Goal: Communication & Community: Answer question/provide support

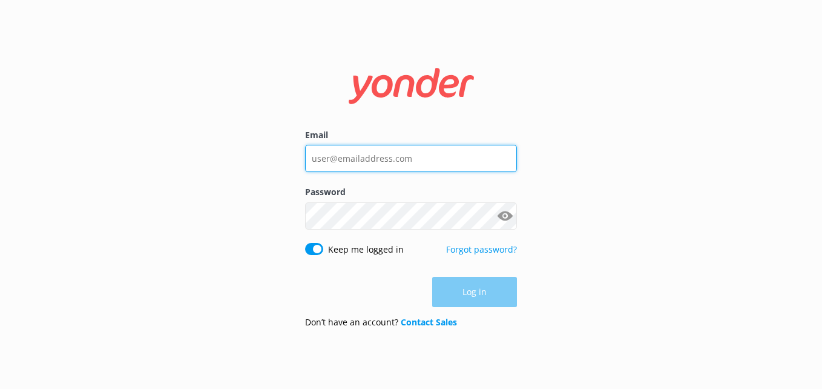
type input "[EMAIL_ADDRESS][DOMAIN_NAME]"
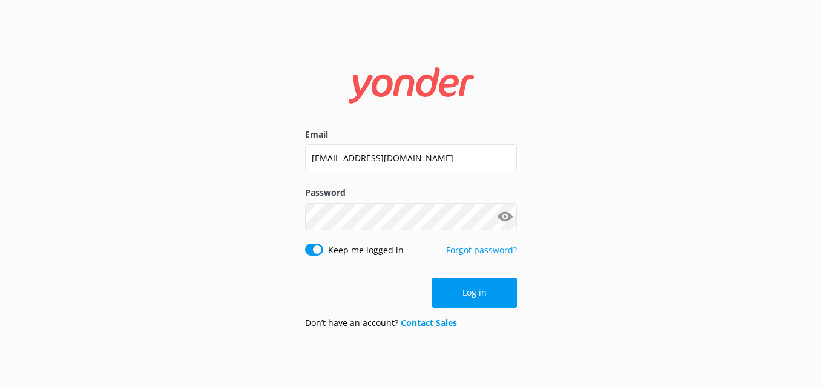
click at [473, 294] on div "Log in" at bounding box center [411, 292] width 212 height 30
click at [473, 294] on button "Log in" at bounding box center [474, 292] width 85 height 30
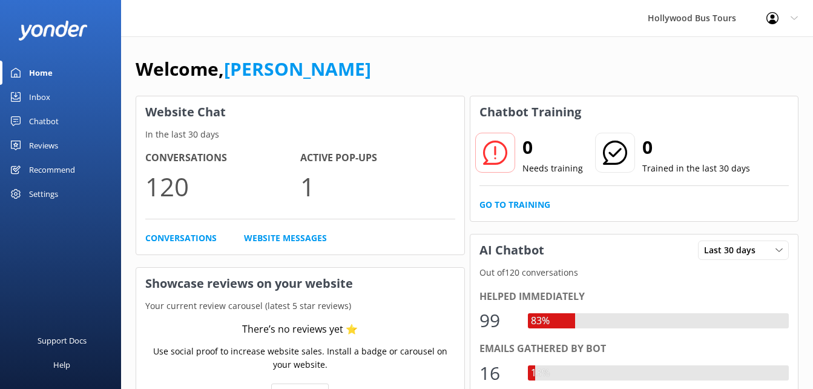
click at [55, 97] on link "Inbox" at bounding box center [60, 97] width 121 height 24
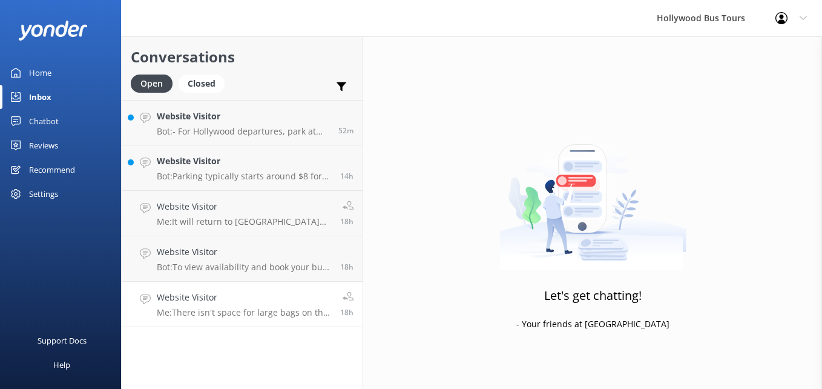
click at [275, 301] on h4 "Website Visitor" at bounding box center [244, 297] width 174 height 13
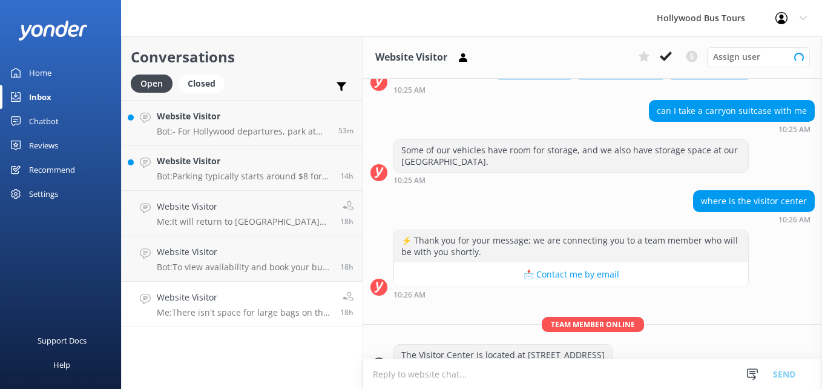
scroll to position [227, 0]
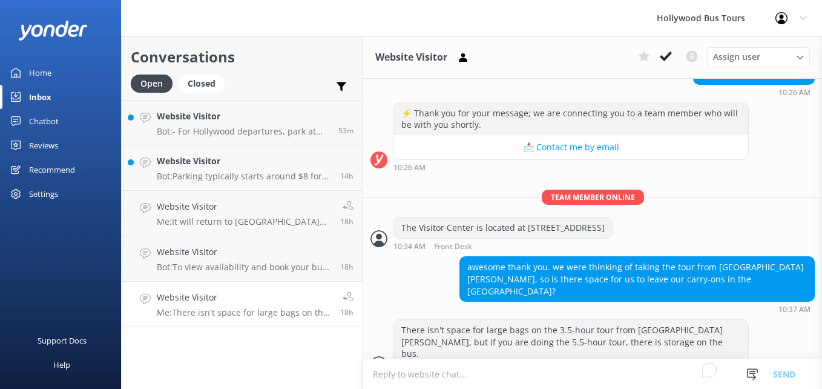
click at [667, 47] on div "Website Visitor Assign user [PERSON_NAME] [PERSON_NAME] Front Desk" at bounding box center [592, 57] width 459 height 42
click at [236, 261] on div "Website Visitor Bot: To view availability and book your bus tour online, click …" at bounding box center [244, 258] width 174 height 27
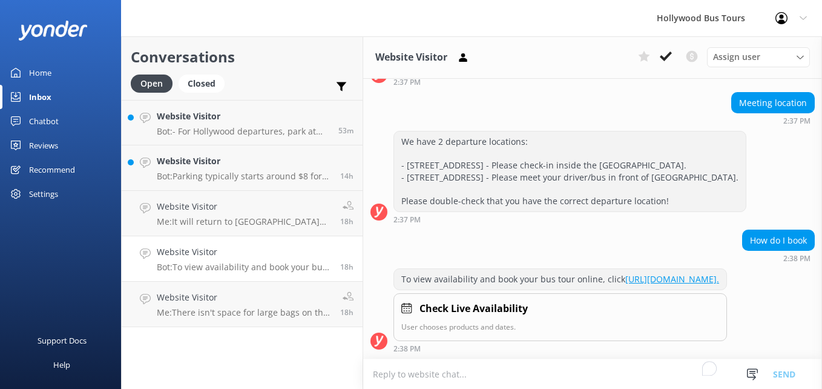
scroll to position [336, 0]
click at [666, 48] on button at bounding box center [666, 56] width 22 height 18
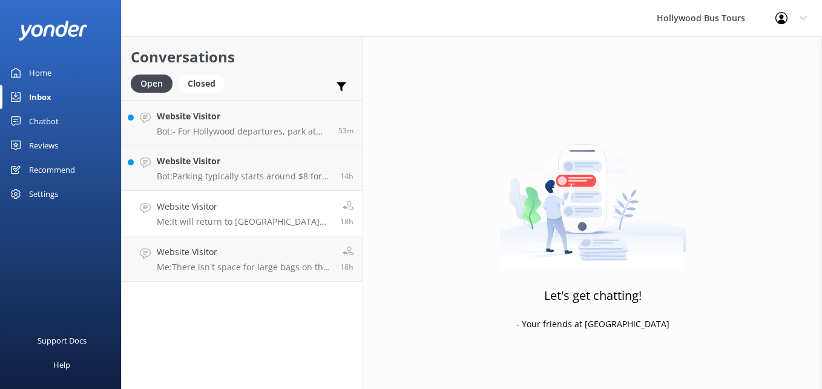
click at [266, 212] on h4 "Website Visitor" at bounding box center [244, 206] width 174 height 13
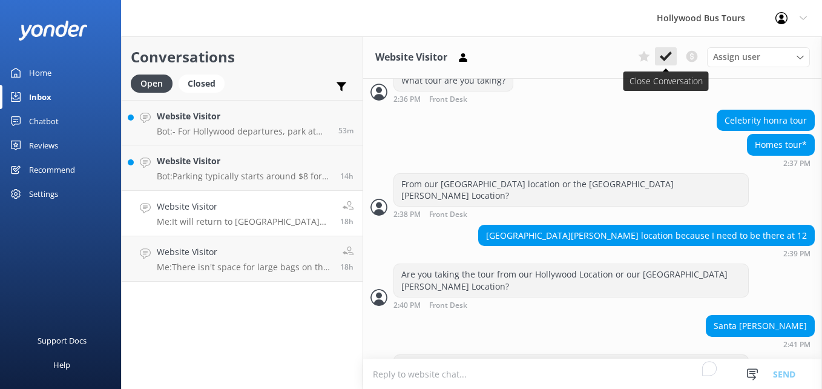
scroll to position [830, 0]
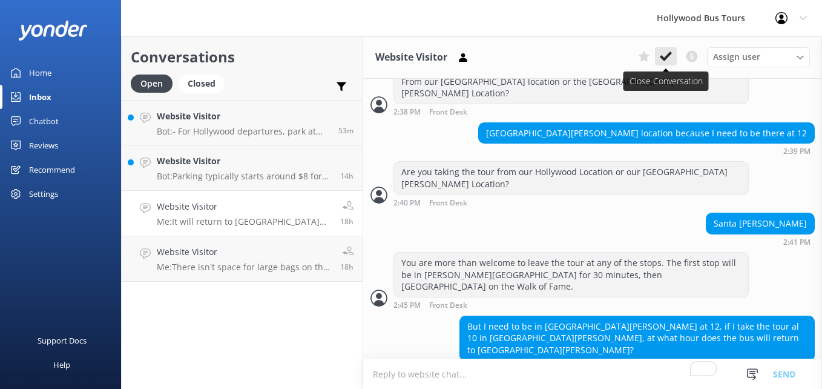
click at [670, 58] on icon at bounding box center [666, 56] width 12 height 12
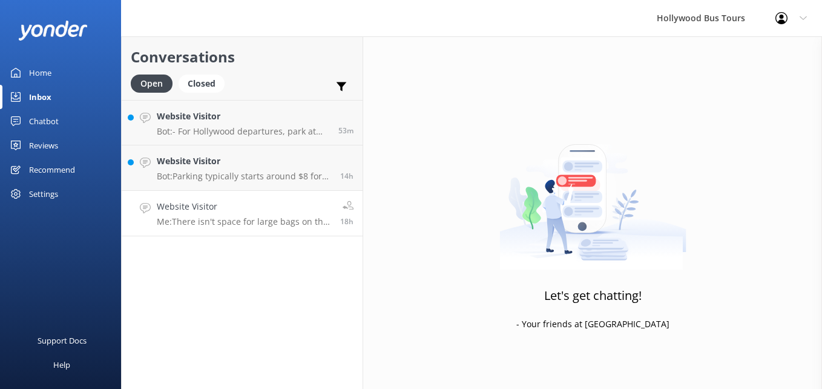
click at [271, 210] on h4 "Website Visitor" at bounding box center [244, 206] width 174 height 13
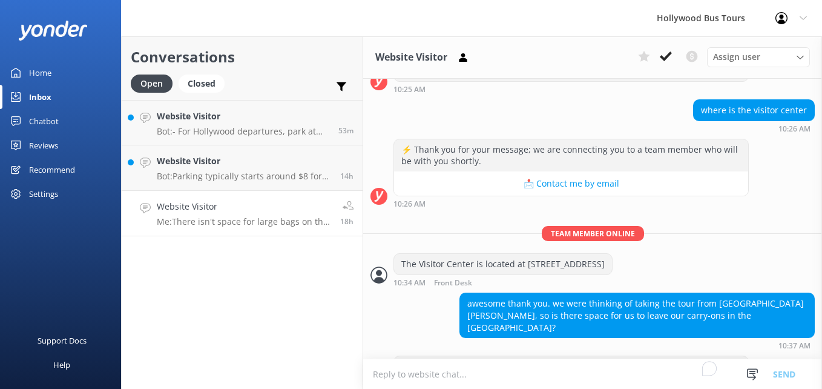
scroll to position [227, 0]
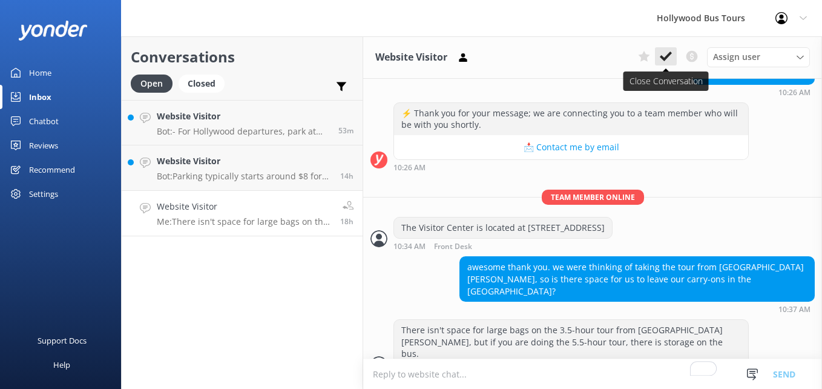
click at [669, 61] on icon at bounding box center [666, 56] width 12 height 12
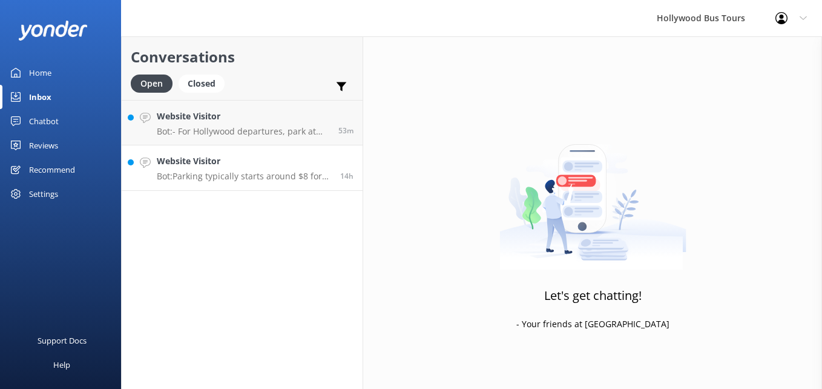
click at [246, 176] on p "Bot: Parking typically starts around $8 for the first 4 hours at the locations …" at bounding box center [244, 176] width 174 height 11
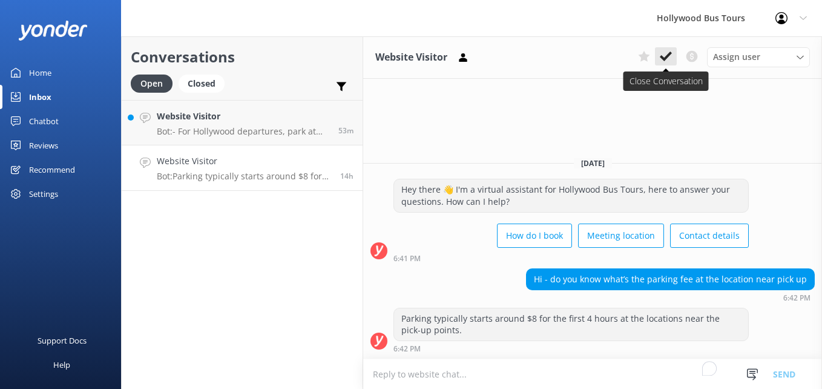
click at [667, 60] on icon at bounding box center [666, 56] width 12 height 12
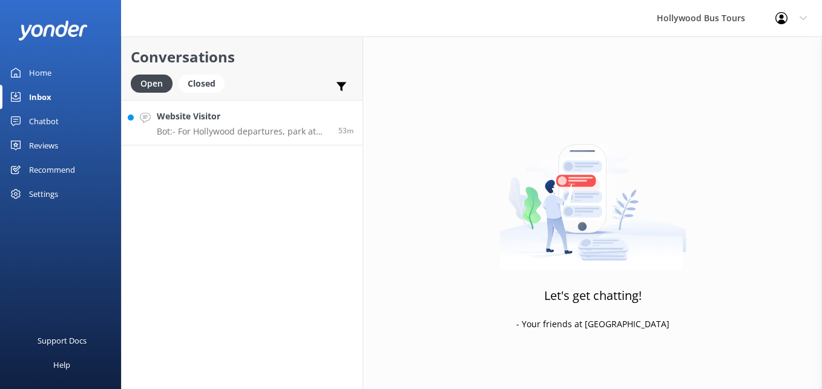
click at [245, 134] on p "Bot: - For Hollywood departures, park at [STREET_ADDRESS]. - For [GEOGRAPHIC_DA…" at bounding box center [243, 131] width 172 height 11
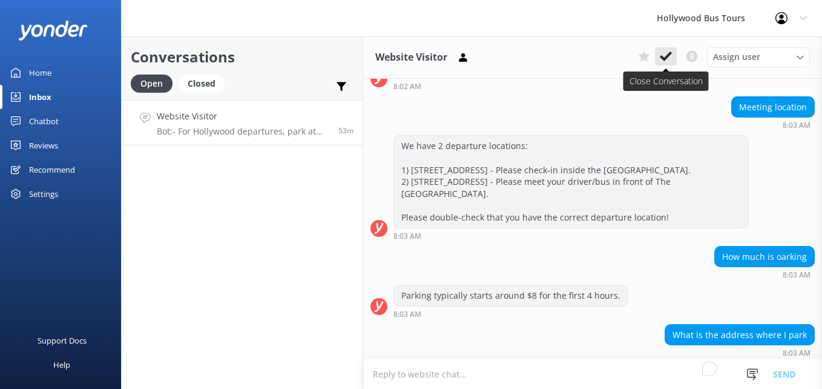
scroll to position [1347, 0]
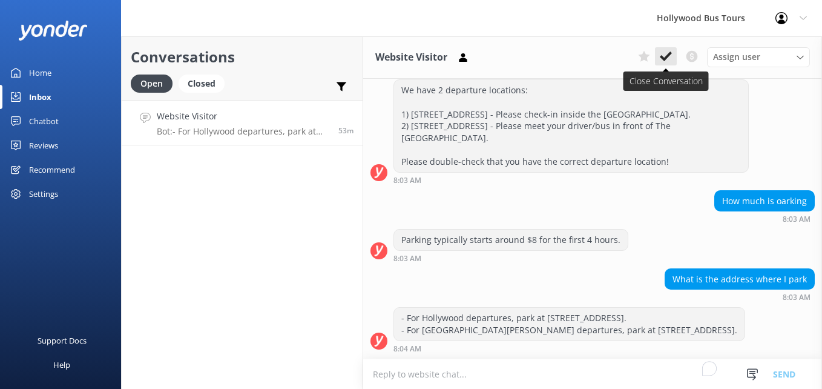
click at [662, 57] on use at bounding box center [666, 56] width 12 height 10
